Goal: Navigation & Orientation: Go to known website

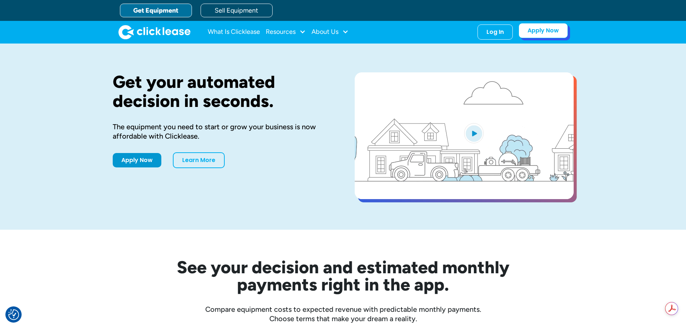
click at [538, 35] on link "Apply Now" at bounding box center [542, 30] width 49 height 15
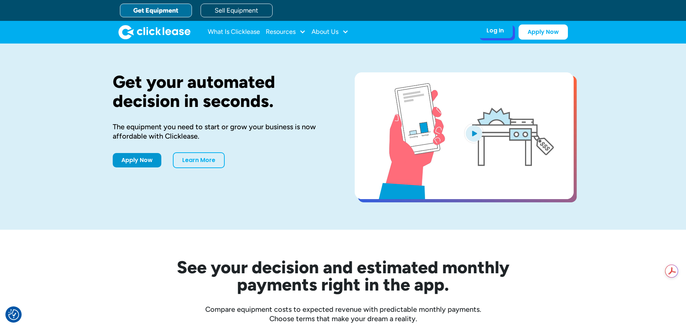
click at [500, 37] on div "Log In Account login I use Clicklease to get my equipment Partner Portal I offe…" at bounding box center [494, 30] width 35 height 15
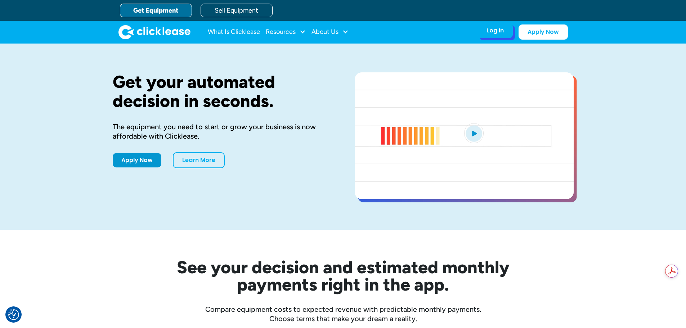
click at [485, 30] on div "Log In Account login I use Clicklease to get my equipment Partner Portal I offe…" at bounding box center [494, 30] width 35 height 15
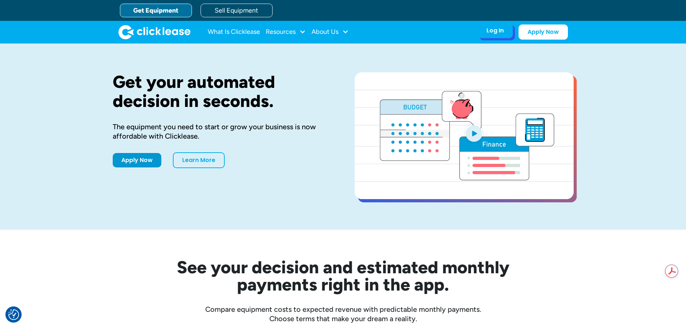
click at [494, 33] on div "Log In" at bounding box center [494, 30] width 17 height 7
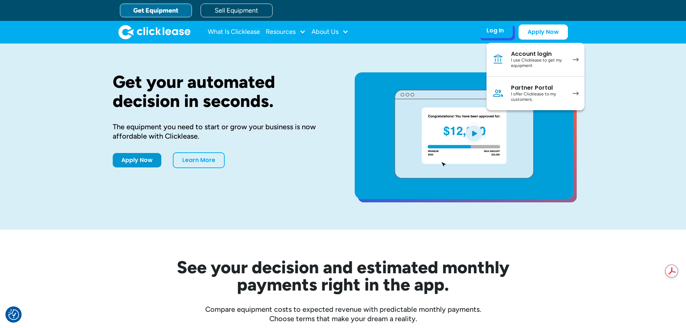
click at [524, 60] on div "I use Clicklease to get my equipment" at bounding box center [538, 63] width 54 height 11
